Goal: Task Accomplishment & Management: Manage account settings

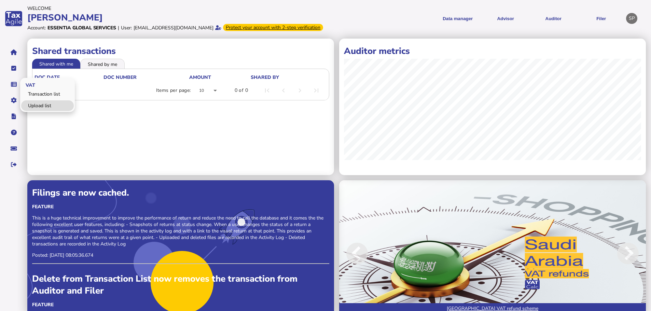
click at [40, 111] on link "Upload list" at bounding box center [47, 105] width 53 height 11
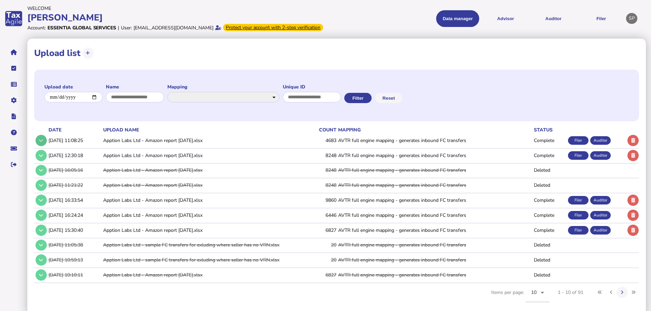
click at [39, 143] on icon at bounding box center [41, 140] width 4 height 4
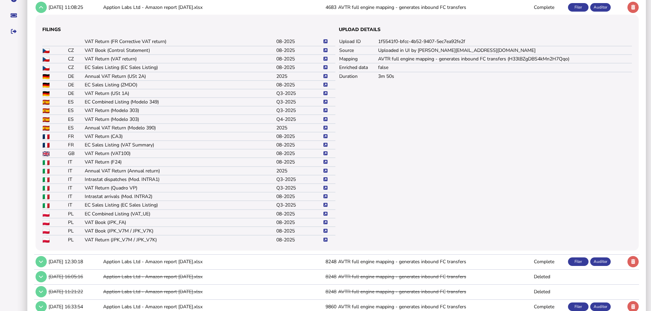
scroll to position [137, 0]
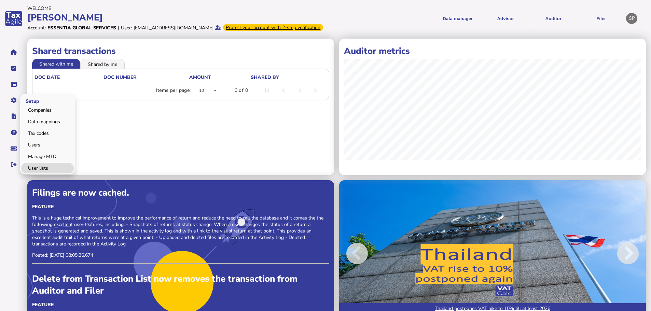
click at [39, 173] on link "User lists" at bounding box center [47, 168] width 53 height 11
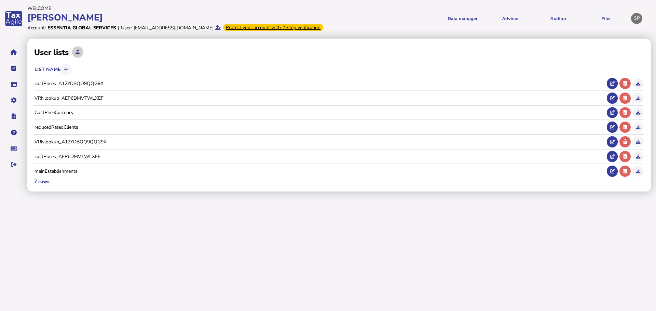
click at [79, 54] on icon at bounding box center [78, 52] width 4 height 4
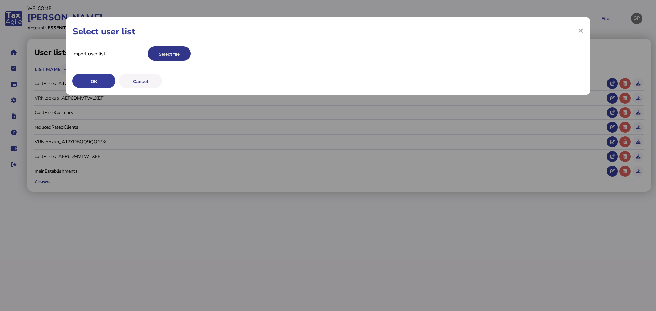
click at [165, 53] on button "Select file" at bounding box center [169, 53] width 43 height 14
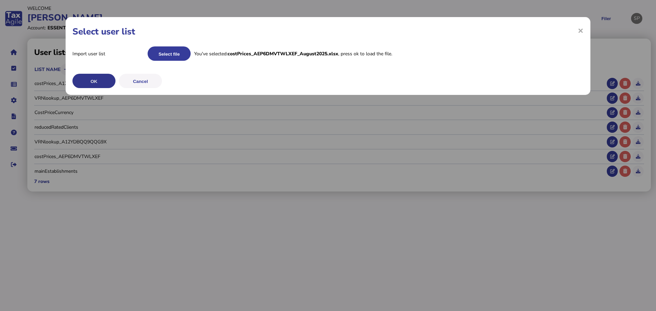
click at [97, 80] on button "OK" at bounding box center [93, 81] width 43 height 14
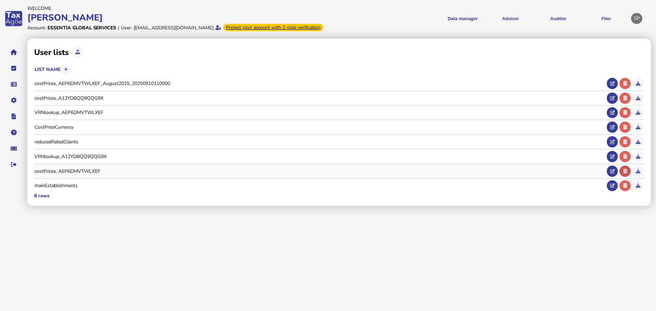
click at [626, 174] on icon at bounding box center [625, 171] width 4 height 4
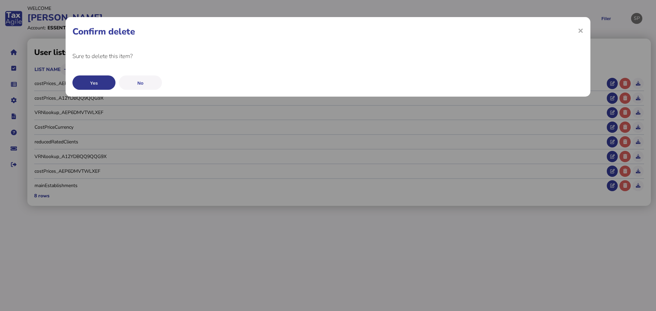
click at [102, 87] on button "Yes" at bounding box center [93, 83] width 43 height 14
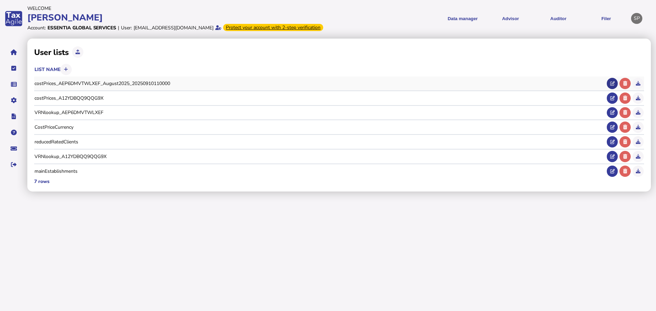
click at [612, 86] on icon at bounding box center [612, 83] width 4 height 4
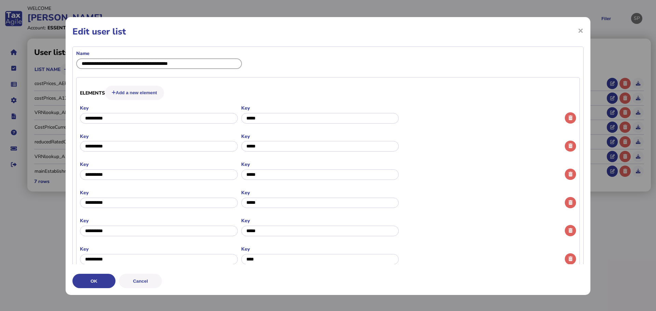
drag, startPoint x: 228, startPoint y: 63, endPoint x: 149, endPoint y: 69, distance: 79.8
click at [149, 69] on input "input" at bounding box center [159, 63] width 166 height 11
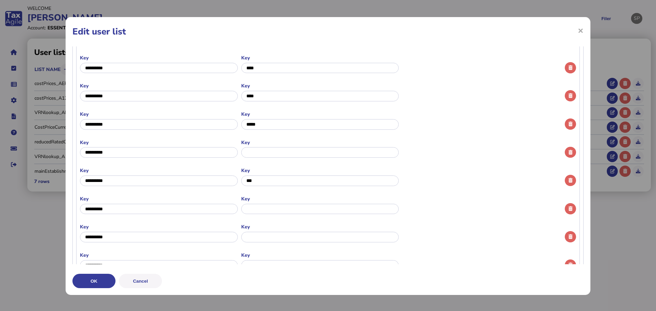
scroll to position [615, 0]
type input "**********"
click at [269, 154] on input "input" at bounding box center [320, 152] width 158 height 11
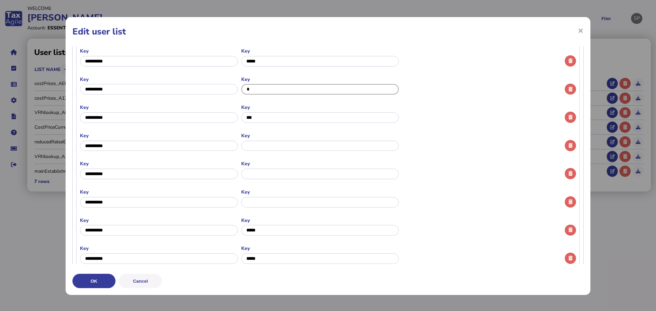
scroll to position [683, 0]
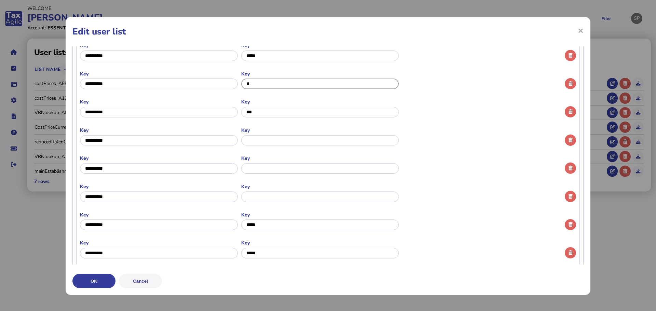
type input "*"
click at [281, 141] on input "input" at bounding box center [320, 140] width 158 height 11
type input "*"
click at [282, 169] on input "input" at bounding box center [320, 168] width 158 height 11
type input "*"
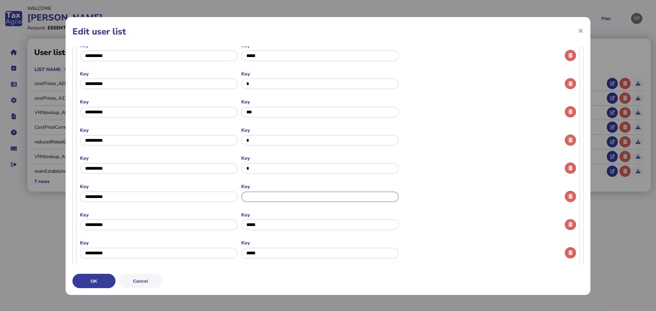
click at [282, 192] on input "input" at bounding box center [320, 197] width 158 height 11
type input "*"
click at [275, 186] on label "Key" at bounding box center [320, 186] width 158 height 6
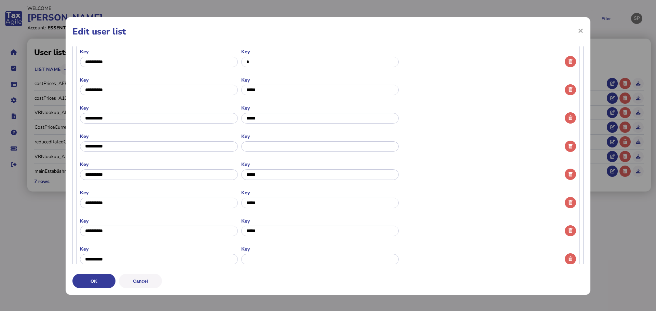
scroll to position [820, 0]
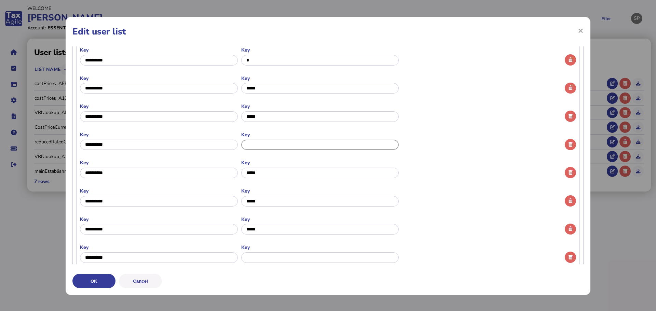
click at [275, 147] on input "input" at bounding box center [320, 145] width 158 height 11
type input "*"
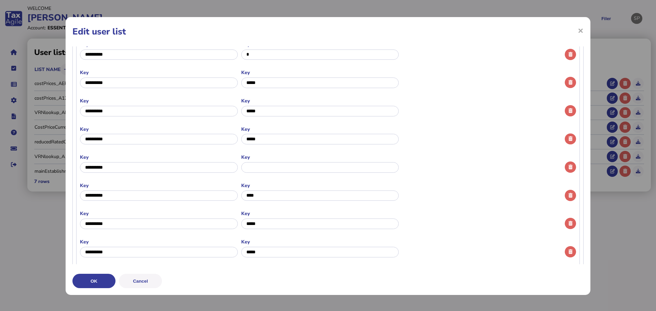
scroll to position [923, 0]
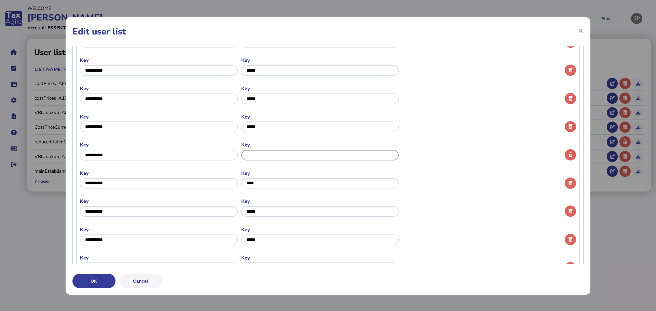
click at [276, 158] on input "input" at bounding box center [320, 155] width 158 height 11
type input "*"
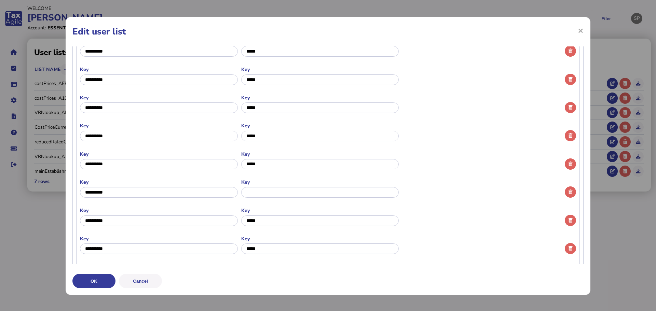
scroll to position [1093, 0]
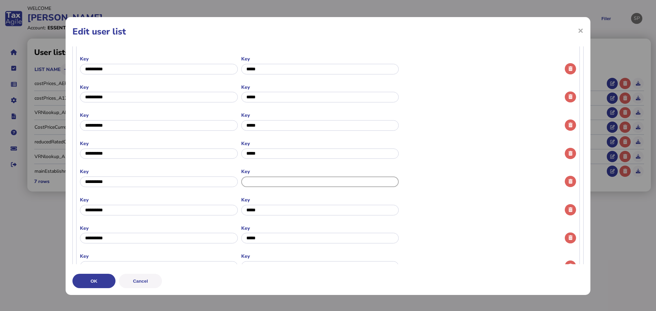
click at [274, 181] on input "input" at bounding box center [320, 182] width 158 height 11
type input "*"
click at [275, 172] on label "Key" at bounding box center [320, 171] width 158 height 6
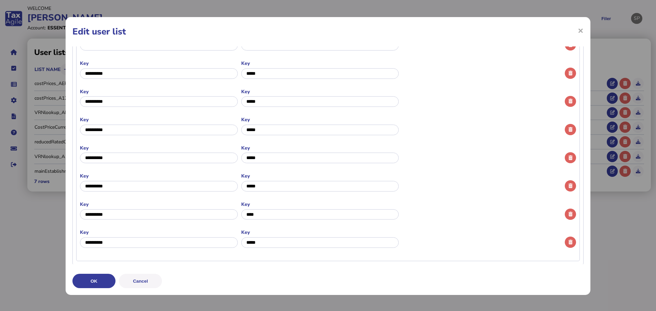
scroll to position [1231, 0]
click at [101, 280] on button "OK" at bounding box center [93, 281] width 43 height 14
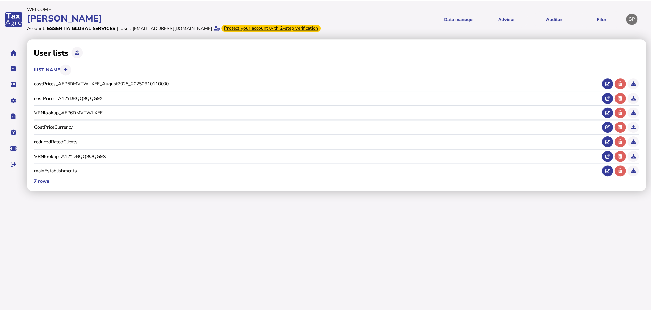
scroll to position [0, 0]
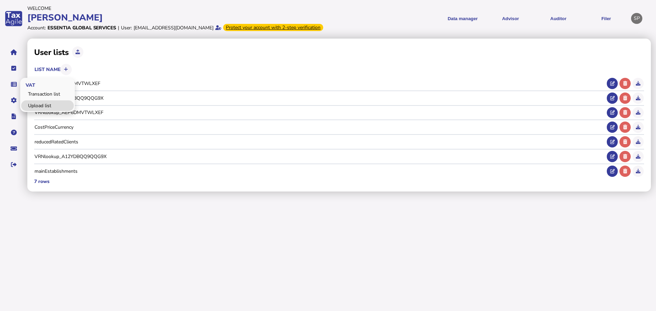
click at [39, 111] on link "Upload list" at bounding box center [47, 105] width 53 height 11
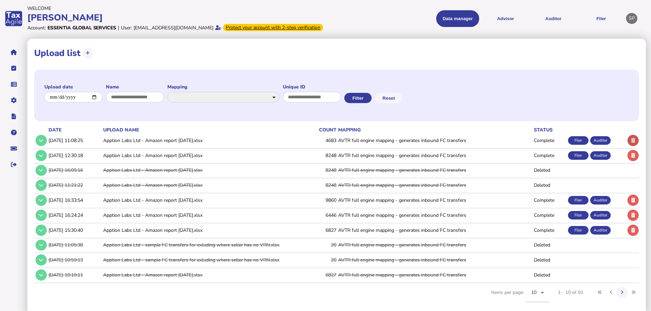
click at [637, 146] on button at bounding box center [633, 140] width 11 height 11
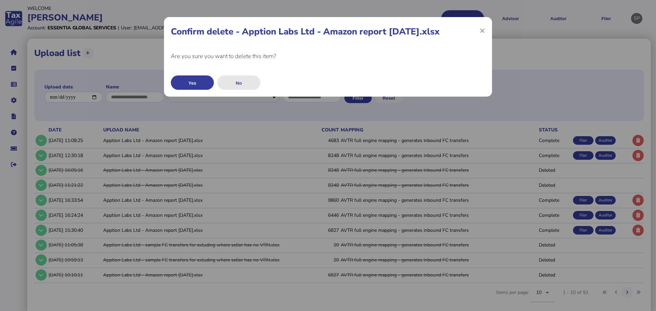
click at [239, 83] on button "No" at bounding box center [238, 83] width 43 height 14
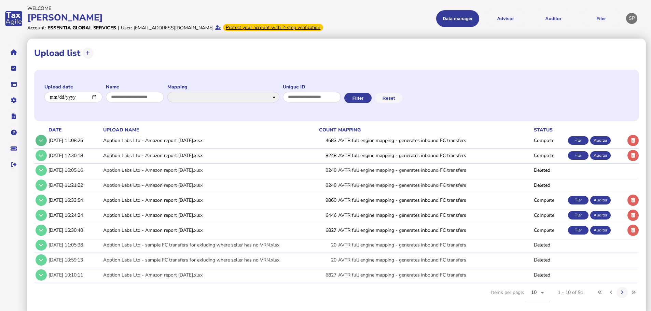
click at [40, 143] on icon at bounding box center [41, 140] width 4 height 4
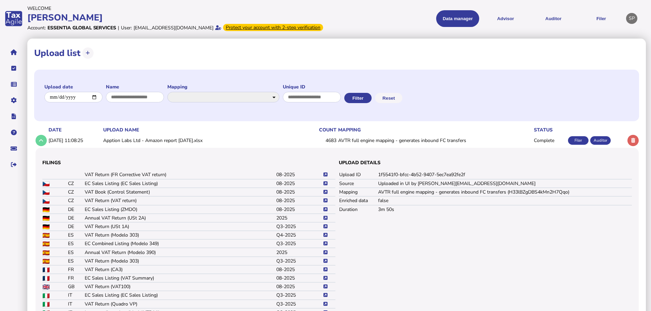
scroll to position [34, 0]
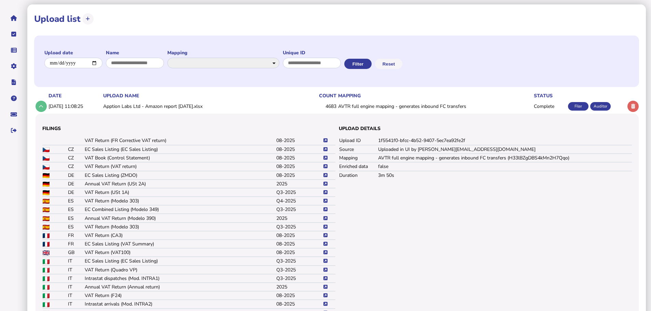
click at [41, 109] on icon at bounding box center [41, 106] width 4 height 4
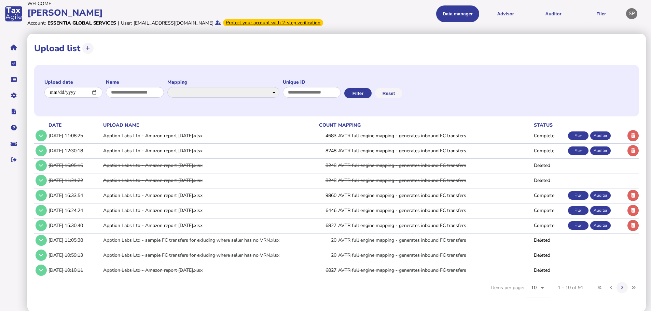
scroll to position [0, 0]
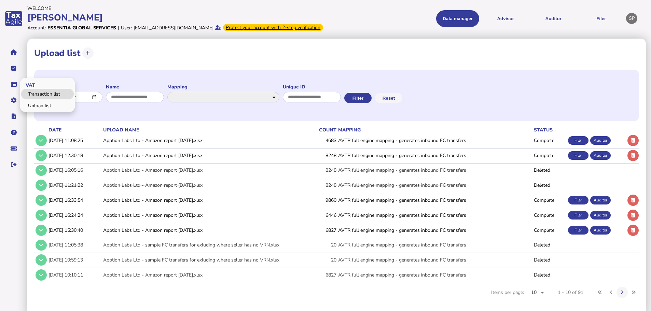
click at [36, 99] on link "Transaction list" at bounding box center [47, 94] width 53 height 11
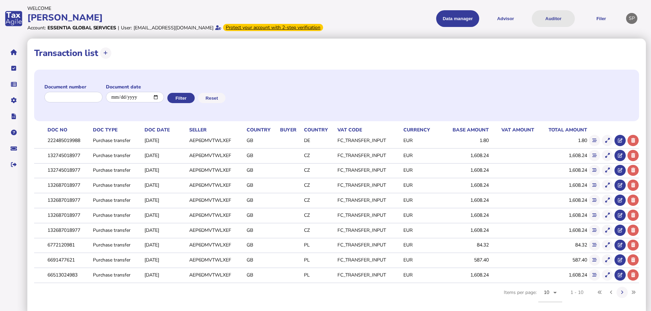
click at [553, 24] on button "Auditor" at bounding box center [553, 18] width 43 height 17
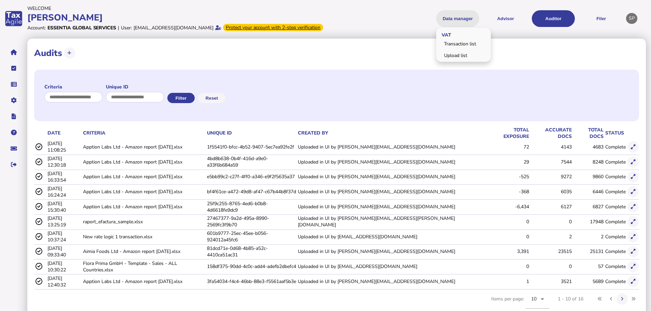
click at [462, 22] on button "Data manager" at bounding box center [457, 18] width 43 height 17
click at [462, 49] on link "Transaction list" at bounding box center [463, 44] width 53 height 11
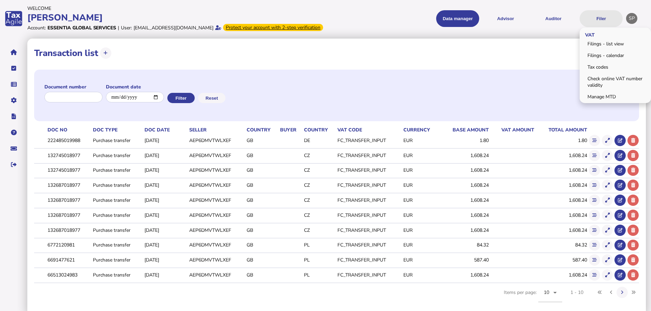
click at [600, 21] on button "Filer" at bounding box center [601, 18] width 43 height 17
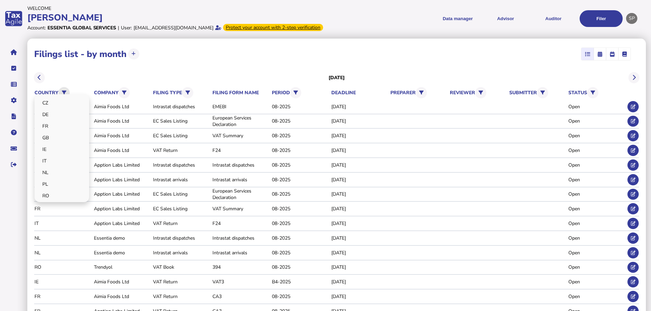
click at [64, 95] on icon at bounding box center [64, 93] width 4 height 4
click at [99, 82] on div "[DATE]" at bounding box center [336, 78] width 605 height 16
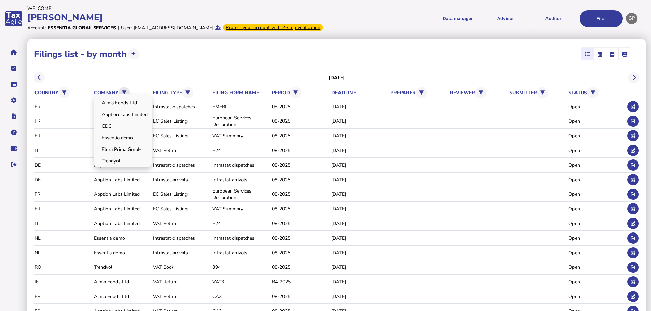
click at [123, 95] on icon at bounding box center [124, 93] width 4 height 4
click at [121, 120] on link "Apption Labs Limited" at bounding box center [123, 114] width 56 height 11
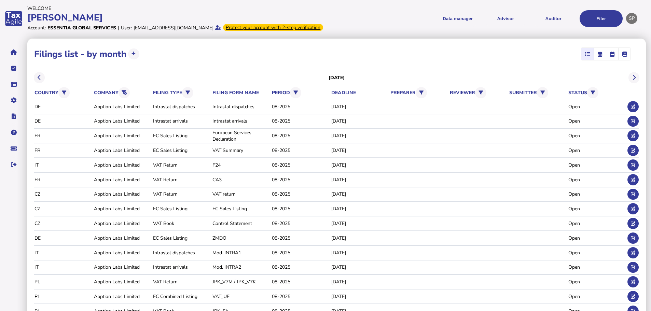
click at [272, 80] on div "[DATE]" at bounding box center [336, 78] width 605 height 16
click at [40, 83] on button at bounding box center [39, 77] width 11 height 11
click at [40, 78] on icon at bounding box center [39, 78] width 3 height 0
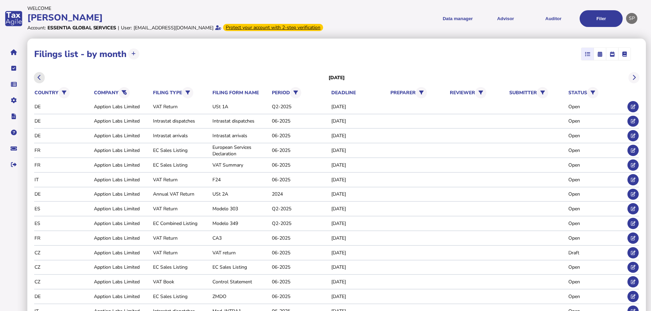
click at [38, 78] on icon at bounding box center [39, 78] width 3 height 0
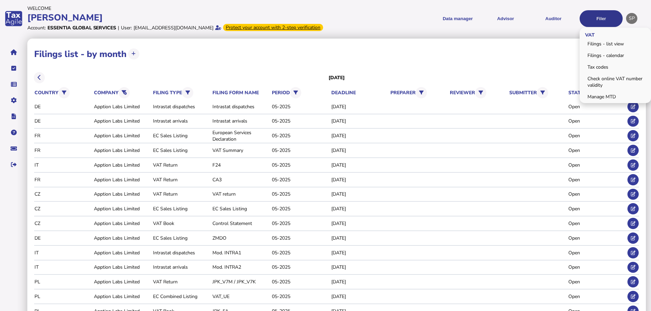
click at [592, 26] on button "Filer" at bounding box center [601, 18] width 43 height 17
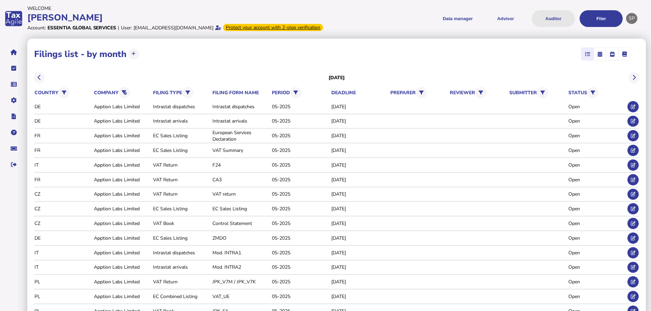
click at [560, 18] on button "Auditor" at bounding box center [553, 18] width 43 height 17
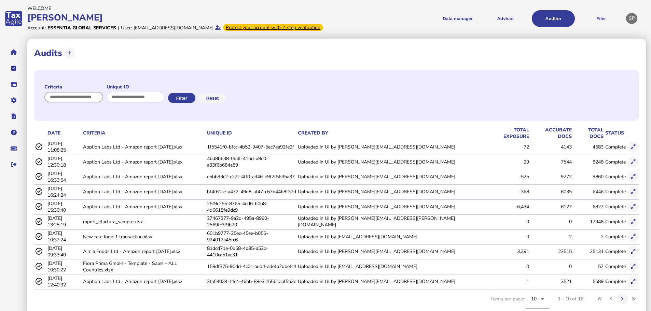
click at [95, 103] on input "input" at bounding box center [73, 97] width 59 height 11
click at [121, 103] on input "input" at bounding box center [135, 97] width 59 height 11
click at [94, 103] on input "input" at bounding box center [73, 97] width 59 height 11
type input "**********"
click at [193, 103] on button "Filter" at bounding box center [180, 98] width 27 height 10
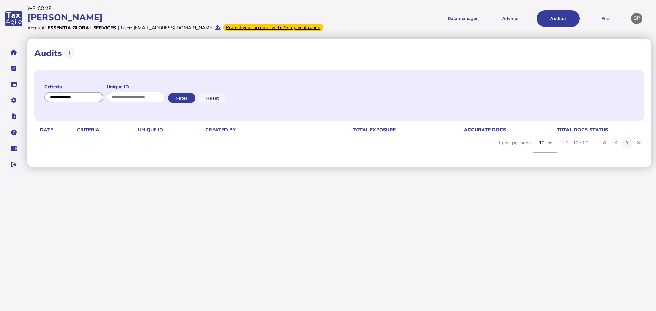
drag, startPoint x: 41, startPoint y: 107, endPoint x: 36, endPoint y: 106, distance: 5.5
click at [36, 106] on div "Criteria Unique ID Filter Reset" at bounding box center [339, 96] width 610 height 52
drag, startPoint x: 129, startPoint y: 105, endPoint x: 120, endPoint y: 105, distance: 9.2
click at [128, 103] on input "input" at bounding box center [135, 97] width 59 height 11
paste input "**********"
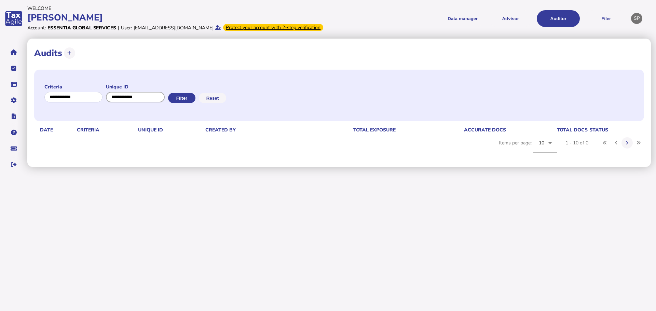
type input "**********"
drag, startPoint x: 100, startPoint y: 106, endPoint x: 20, endPoint y: 100, distance: 80.5
click at [20, 100] on div "**********" at bounding box center [328, 88] width 656 height 177
click at [185, 103] on button "Filter" at bounding box center [180, 98] width 27 height 10
drag, startPoint x: 156, startPoint y: 104, endPoint x: 87, endPoint y: 109, distance: 69.5
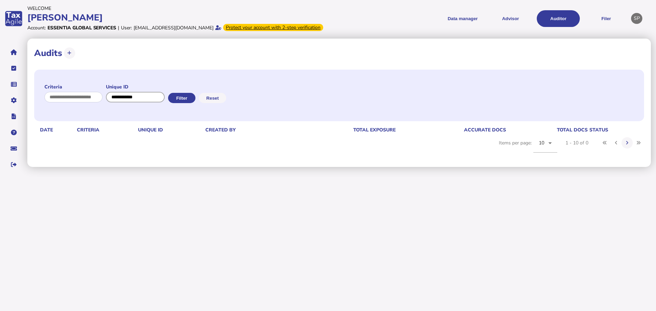
click at [87, 107] on formly-group "Criteria Unique ID" at bounding box center [104, 96] width 120 height 24
click at [195, 103] on button "Filter" at bounding box center [180, 98] width 27 height 10
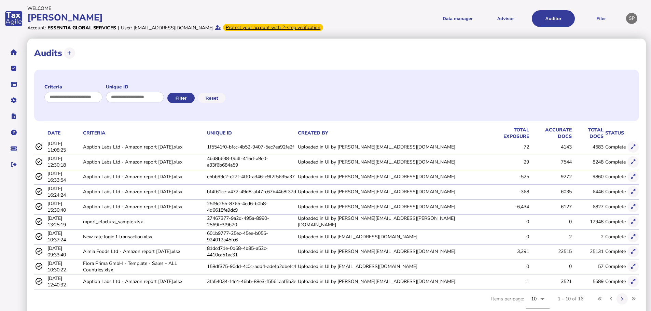
click at [39, 146] on icon at bounding box center [39, 147] width 8 height 7
click at [38, 150] on icon at bounding box center [39, 147] width 8 height 7
click at [39, 146] on icon at bounding box center [39, 147] width 8 height 7
click at [631, 149] on icon at bounding box center [633, 147] width 4 height 4
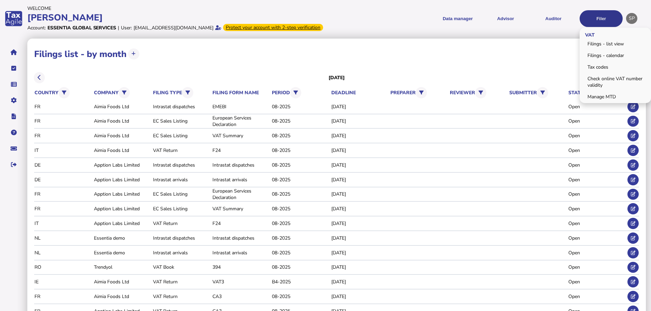
click at [603, 26] on button "Filer" at bounding box center [601, 18] width 43 height 17
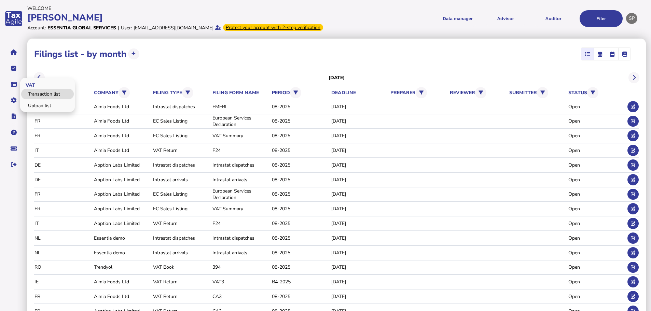
click at [38, 99] on link "Transaction list" at bounding box center [47, 94] width 53 height 11
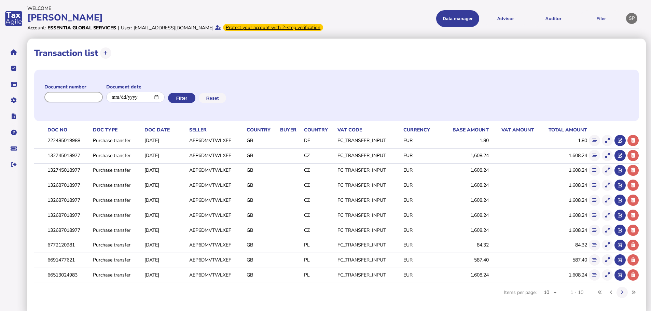
click at [69, 103] on input "input" at bounding box center [73, 97] width 58 height 11
click at [152, 102] on input "date" at bounding box center [135, 97] width 58 height 11
click at [85, 103] on input "input" at bounding box center [73, 97] width 58 height 11
paste input "**********"
type input "**********"
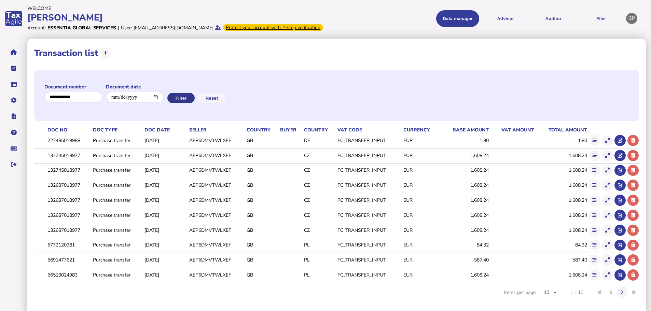
click at [190, 103] on button "Filter" at bounding box center [180, 98] width 27 height 10
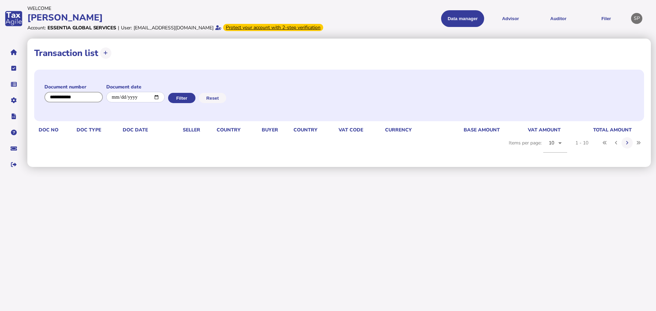
drag, startPoint x: 46, startPoint y: 101, endPoint x: 10, endPoint y: 100, distance: 36.6
click at [10, 100] on div "**********" at bounding box center [328, 88] width 656 height 177
click at [186, 103] on button "Filter" at bounding box center [180, 98] width 27 height 10
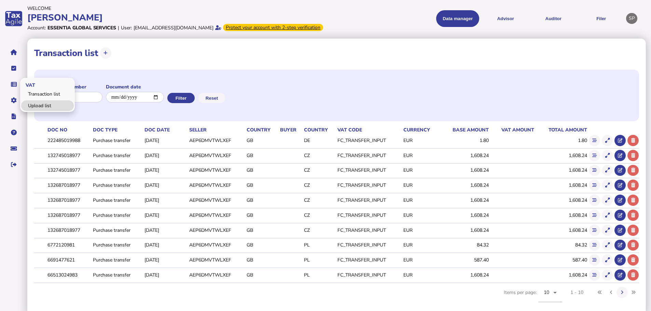
click at [38, 110] on link "Upload list" at bounding box center [47, 105] width 53 height 11
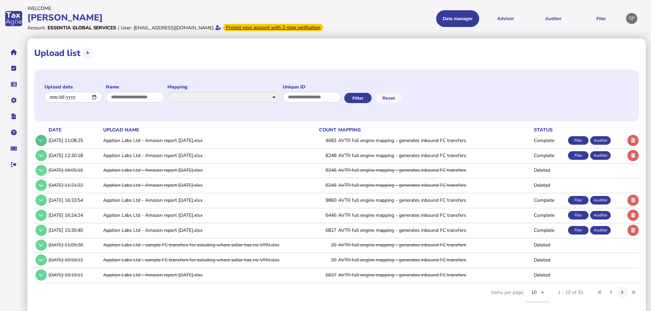
click at [39, 146] on button at bounding box center [41, 140] width 11 height 11
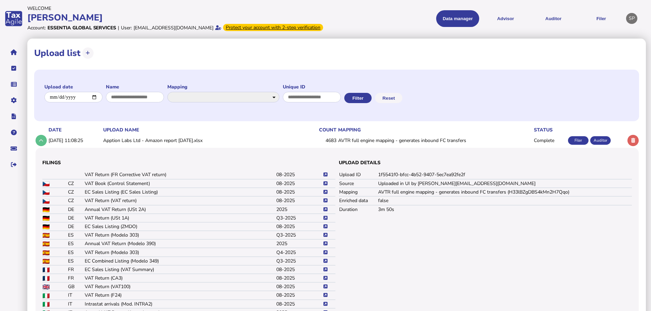
click at [39, 146] on button at bounding box center [41, 140] width 11 height 11
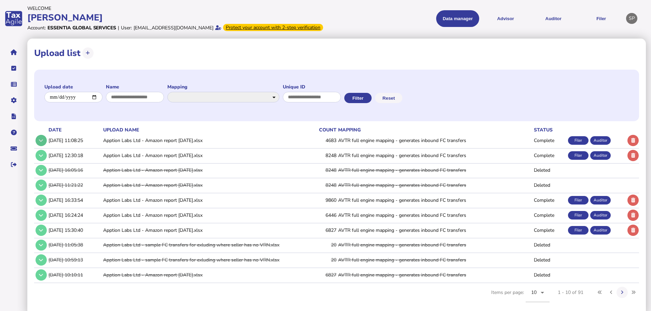
click at [39, 146] on button at bounding box center [41, 140] width 11 height 11
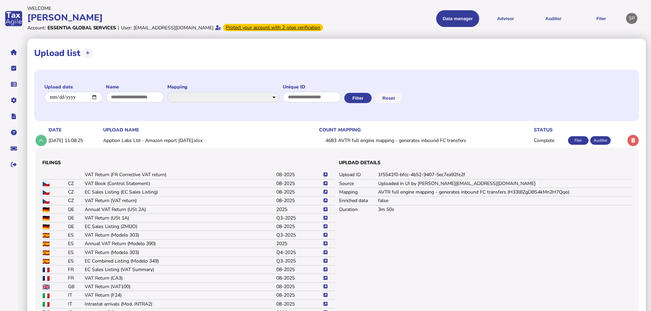
click at [39, 146] on button at bounding box center [41, 140] width 11 height 11
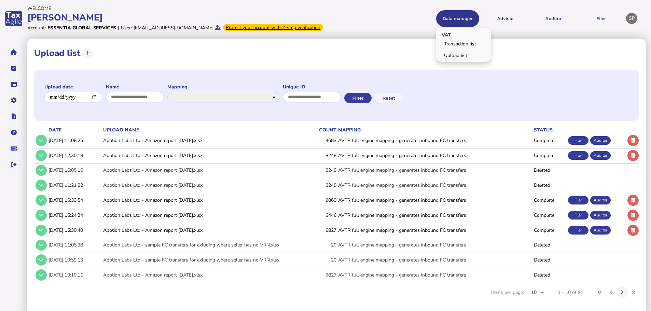
click at [466, 22] on button "Data manager" at bounding box center [457, 18] width 43 height 17
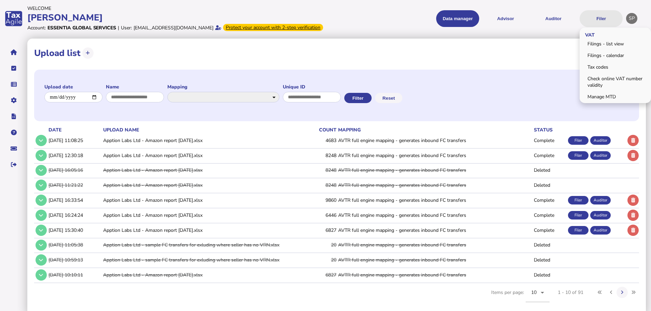
click at [595, 22] on button "Filer" at bounding box center [601, 18] width 43 height 17
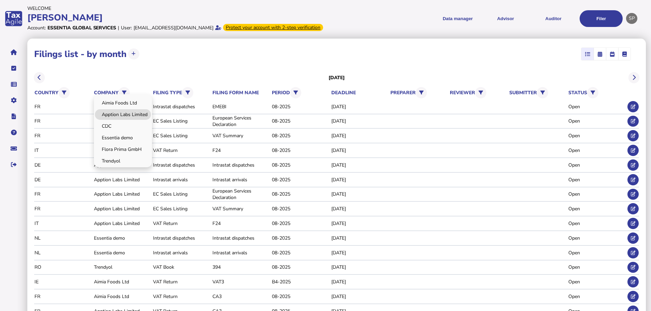
click at [119, 120] on link "Apption Labs Limited" at bounding box center [123, 114] width 56 height 11
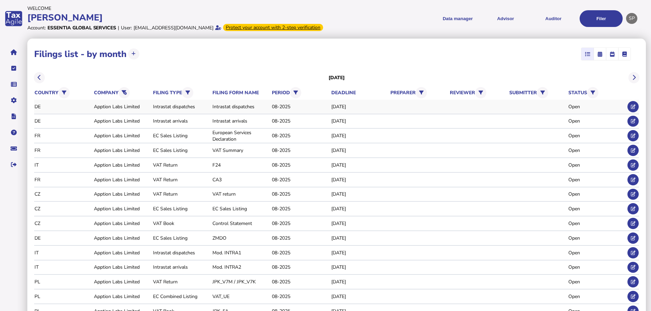
click at [43, 110] on div "DE" at bounding box center [63, 107] width 57 height 6
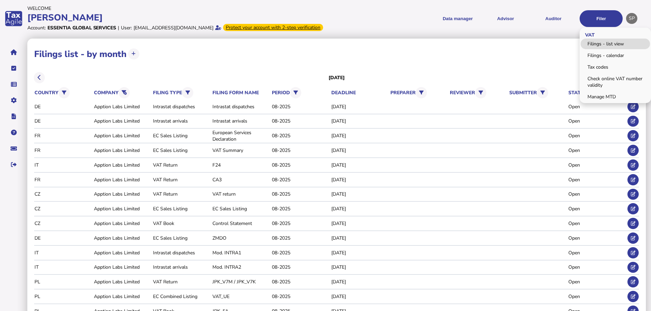
click at [622, 48] on link "Filings - list view" at bounding box center [615, 44] width 69 height 11
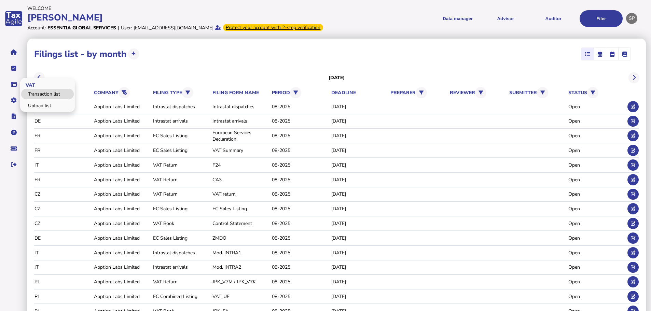
click at [37, 99] on link "Transaction list" at bounding box center [47, 94] width 53 height 11
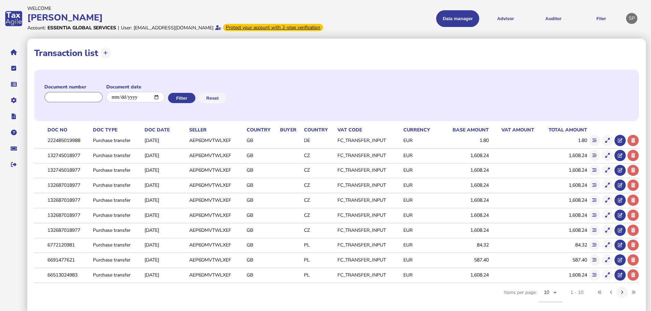
click at [74, 103] on input "input" at bounding box center [73, 97] width 58 height 11
click at [145, 103] on input "date" at bounding box center [135, 97] width 58 height 11
click at [261, 85] on div "Document number Document date Filter Reset" at bounding box center [336, 96] width 605 height 52
click at [74, 103] on input "input" at bounding box center [73, 97] width 58 height 11
type input "*"
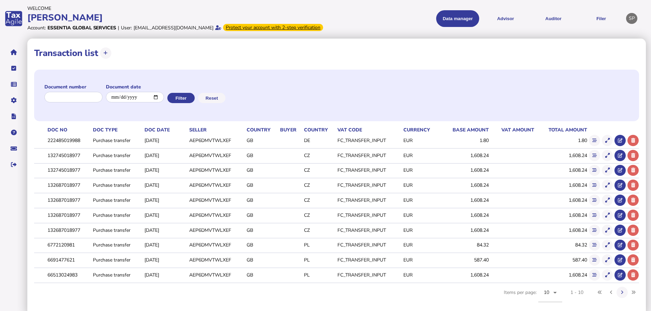
click at [234, 74] on div "**********" at bounding box center [336, 178] width 619 height 278
click at [38, 110] on link "Upload list" at bounding box center [47, 105] width 53 height 11
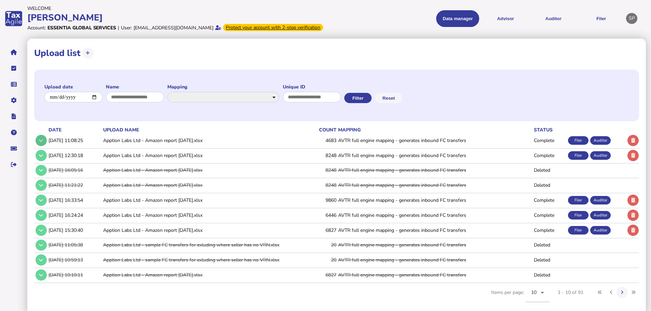
click at [43, 143] on icon at bounding box center [41, 140] width 4 height 4
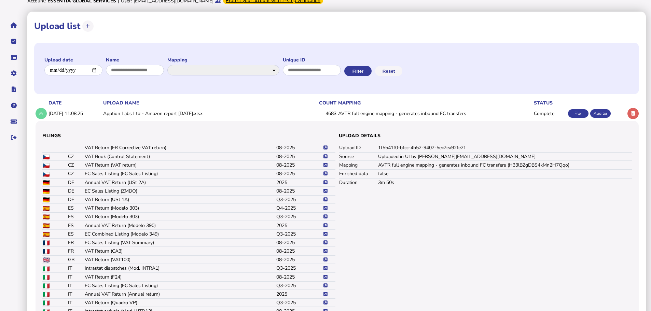
scroll to position [68, 0]
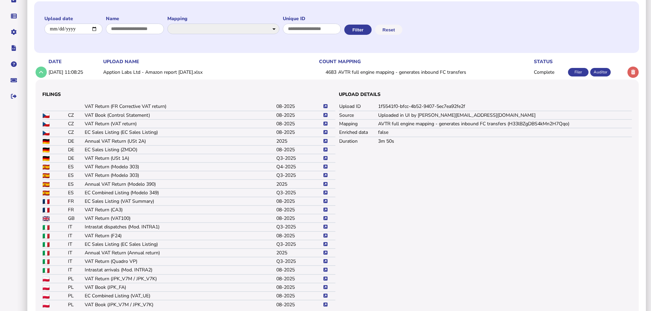
click at [328, 120] on td at bounding box center [329, 115] width 13 height 9
click at [326, 118] on icon at bounding box center [326, 115] width 4 height 4
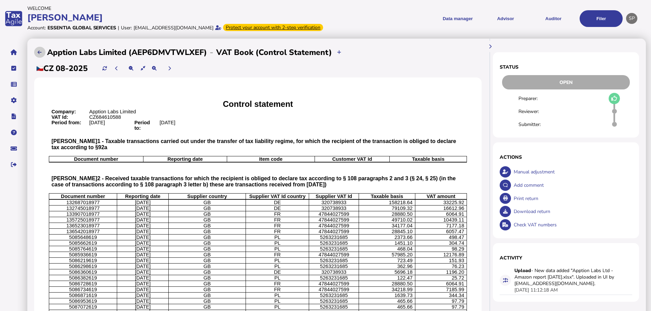
click at [36, 58] on button at bounding box center [39, 52] width 11 height 11
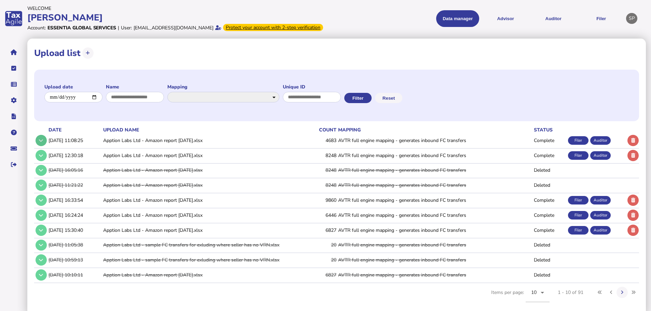
click at [38, 146] on button at bounding box center [41, 140] width 11 height 11
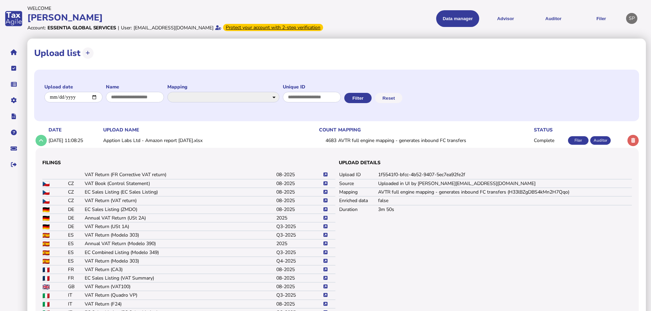
click at [325, 203] on icon at bounding box center [326, 201] width 4 height 4
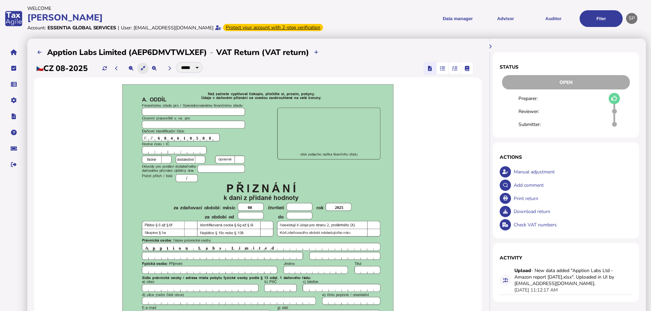
click at [145, 71] on icon at bounding box center [143, 68] width 4 height 4
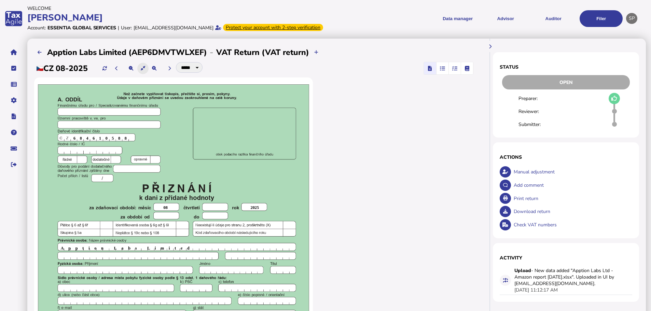
click at [145, 71] on icon at bounding box center [143, 68] width 4 height 4
click at [143, 71] on icon at bounding box center [143, 68] width 4 height 4
click at [38, 55] on icon at bounding box center [40, 52] width 4 height 4
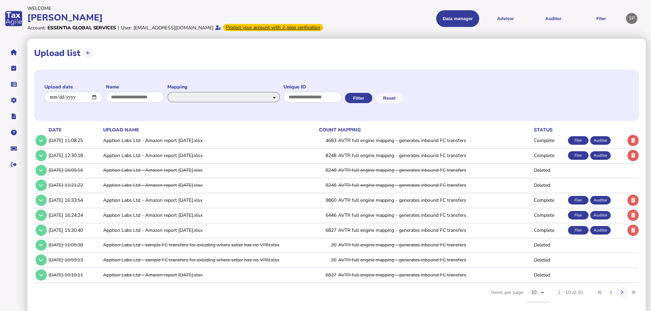
click at [280, 103] on select "**********" at bounding box center [223, 97] width 113 height 11
click at [282, 90] on div "**********" at bounding box center [336, 96] width 605 height 52
click at [159, 103] on input "input" at bounding box center [135, 97] width 59 height 11
type input "*"
paste input "**********"
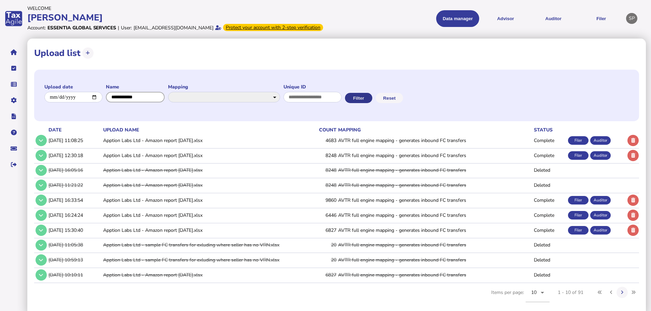
type input "**********"
click at [372, 103] on button "Filter" at bounding box center [357, 98] width 27 height 10
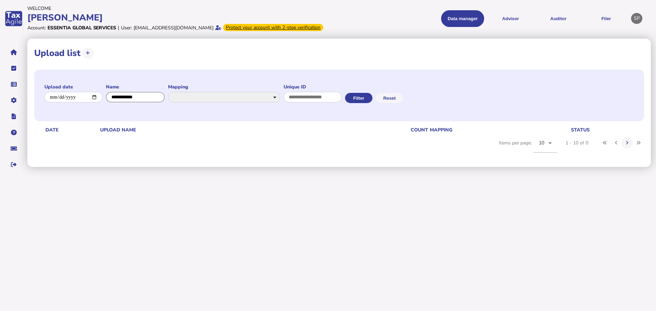
drag, startPoint x: 154, startPoint y: 108, endPoint x: 84, endPoint y: 107, distance: 70.4
click at [84, 107] on formly-group "**********" at bounding box center [192, 96] width 297 height 24
click at [372, 103] on button "Filter" at bounding box center [357, 98] width 27 height 10
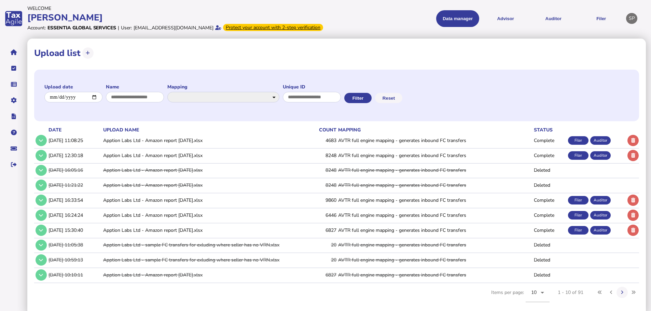
click at [90, 147] on td "[DATE] 11:08:25" at bounding box center [74, 141] width 55 height 14
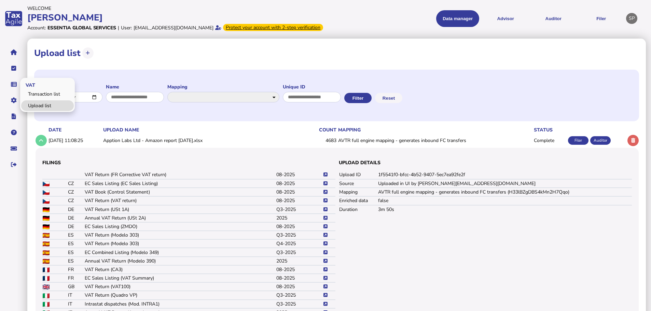
click at [35, 111] on link "Upload list" at bounding box center [47, 105] width 53 height 11
click at [41, 146] on button at bounding box center [41, 140] width 11 height 11
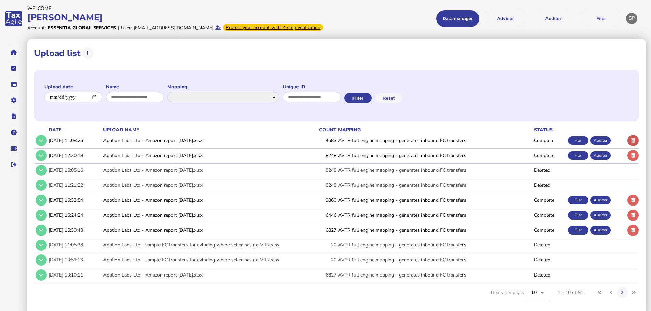
click at [633, 143] on icon at bounding box center [633, 140] width 4 height 4
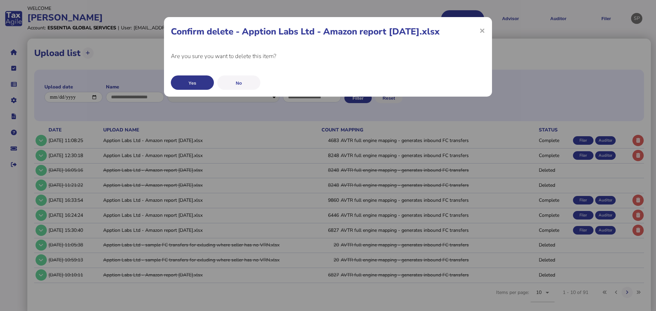
click at [187, 81] on button "Yes" at bounding box center [192, 83] width 43 height 14
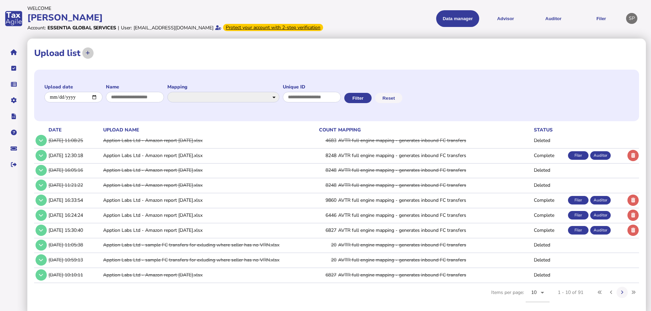
click at [90, 58] on button at bounding box center [87, 52] width 11 height 11
select select "**********"
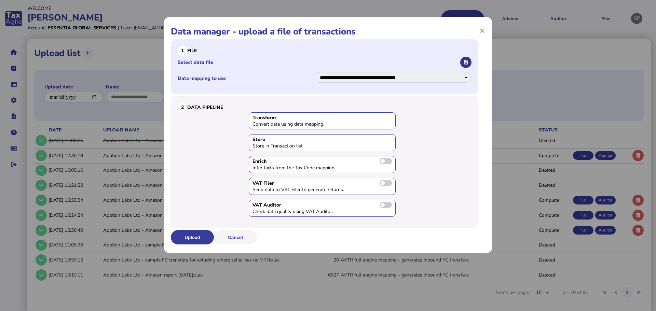
click at [465, 62] on icon "button" at bounding box center [465, 62] width 3 height 4
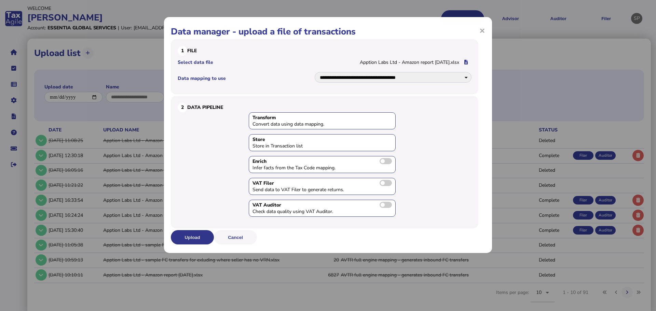
click at [189, 240] on button "Upload" at bounding box center [192, 237] width 43 height 14
